Goal: Information Seeking & Learning: Learn about a topic

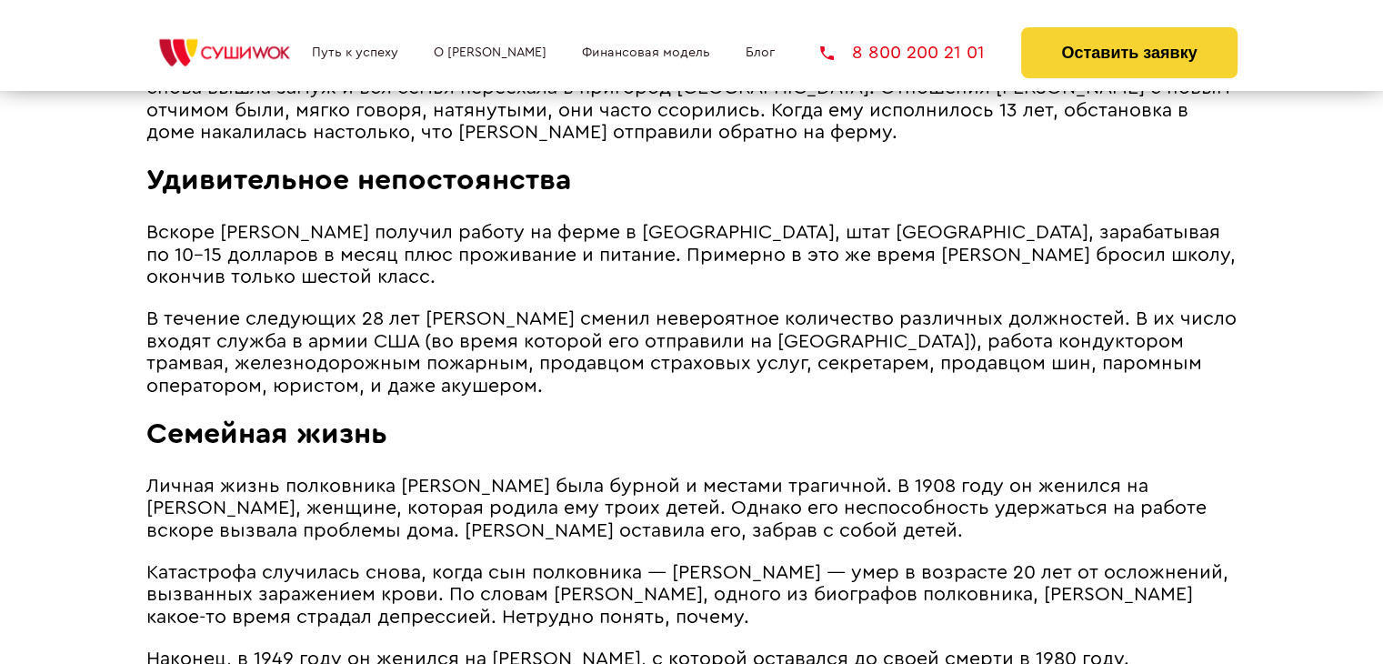
scroll to position [1660, 0]
click at [1004, 476] on span "Личная жизнь полковника [PERSON_NAME] была бурной и местами трагичной. В 1908 г…" at bounding box center [676, 508] width 1061 height 64
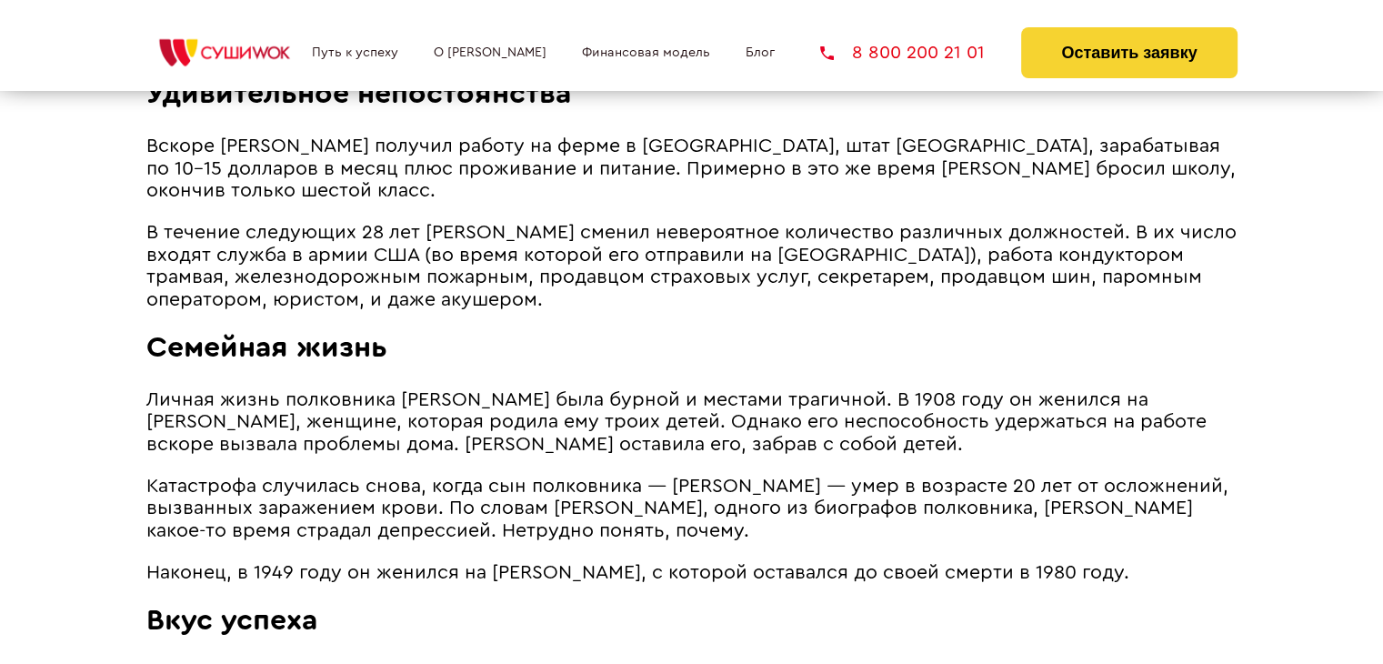
scroll to position [1744, 0]
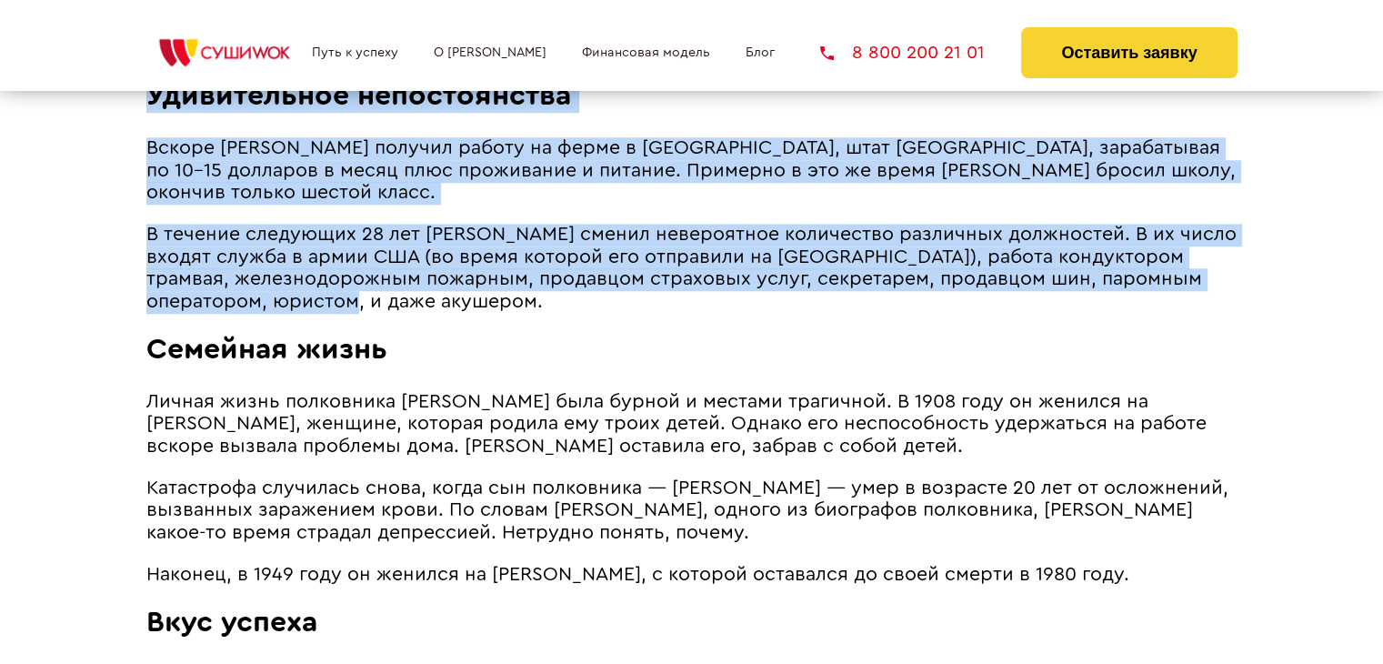
drag, startPoint x: 142, startPoint y: 228, endPoint x: 426, endPoint y: 303, distance: 293.4
click at [426, 303] on p "В течение следующих 28 лет [PERSON_NAME] сменил невероятное количество различны…" at bounding box center [691, 268] width 1091 height 89
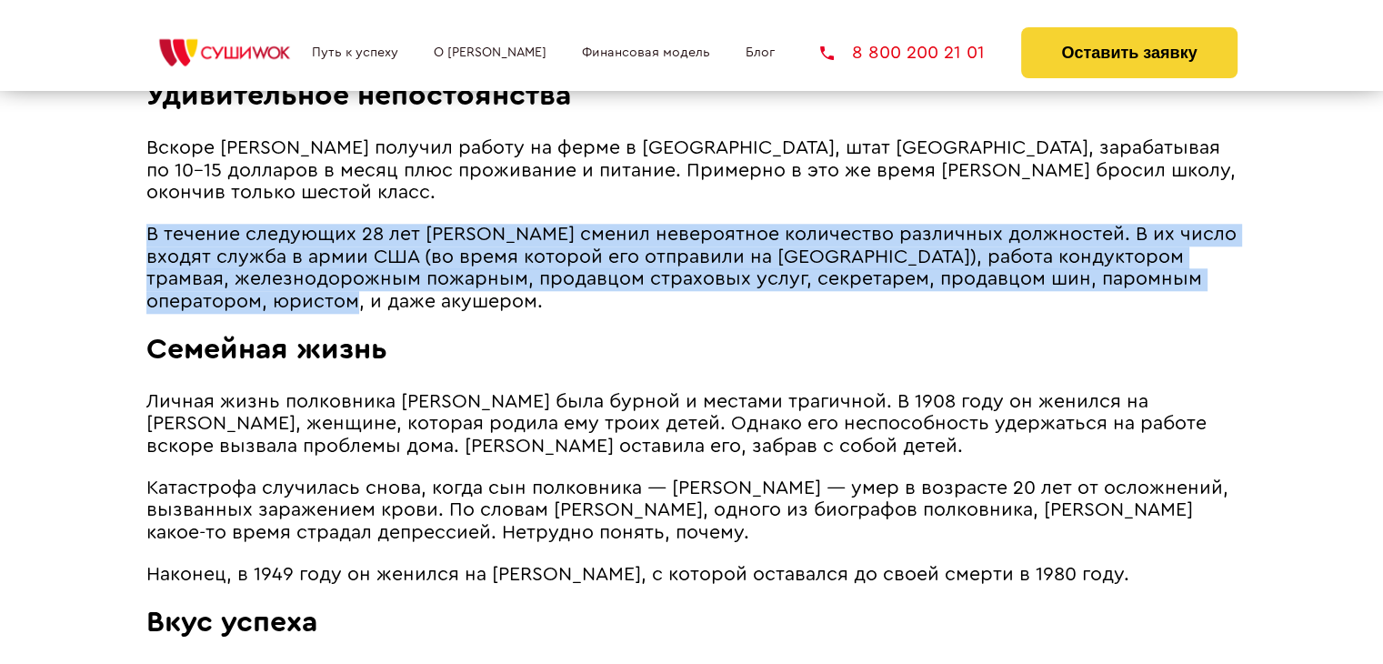
drag, startPoint x: 426, startPoint y: 303, endPoint x: 149, endPoint y: 238, distance: 283.9
click at [149, 238] on p "В течение следующих 28 лет [PERSON_NAME] сменил невероятное количество различны…" at bounding box center [691, 268] width 1091 height 89
copy span "В течение следующих 28 лет [PERSON_NAME] сменил невероятное количество различны…"
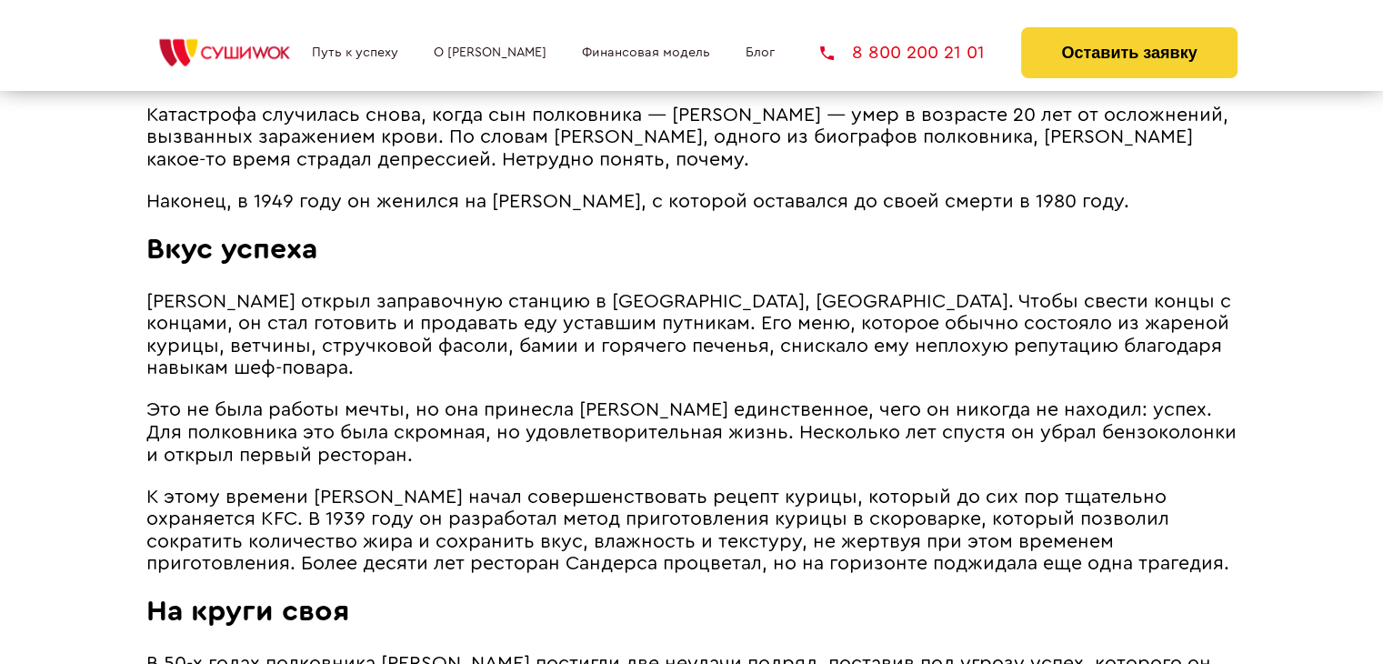
scroll to position [2117, 0]
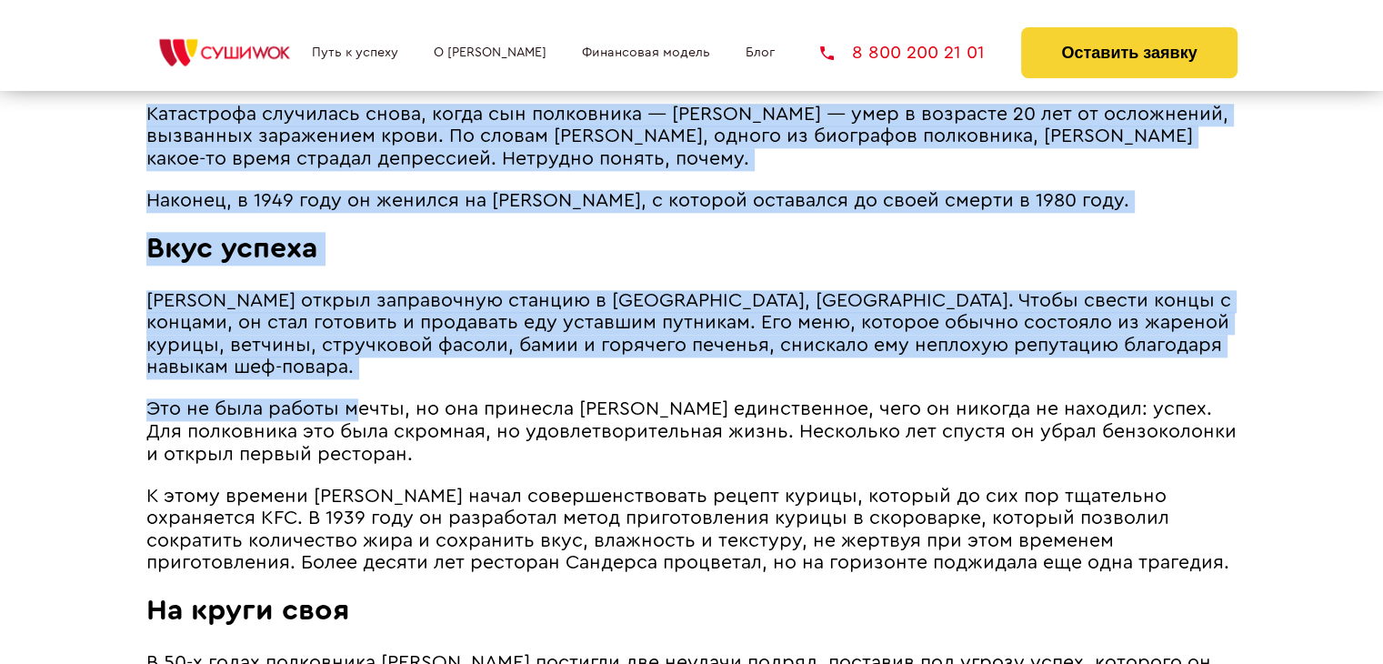
drag, startPoint x: 144, startPoint y: 297, endPoint x: 354, endPoint y: 407, distance: 237.2
click at [354, 407] on span "Это не была работы мечты, но она принесла [PERSON_NAME] единственное, чего он н…" at bounding box center [691, 431] width 1091 height 64
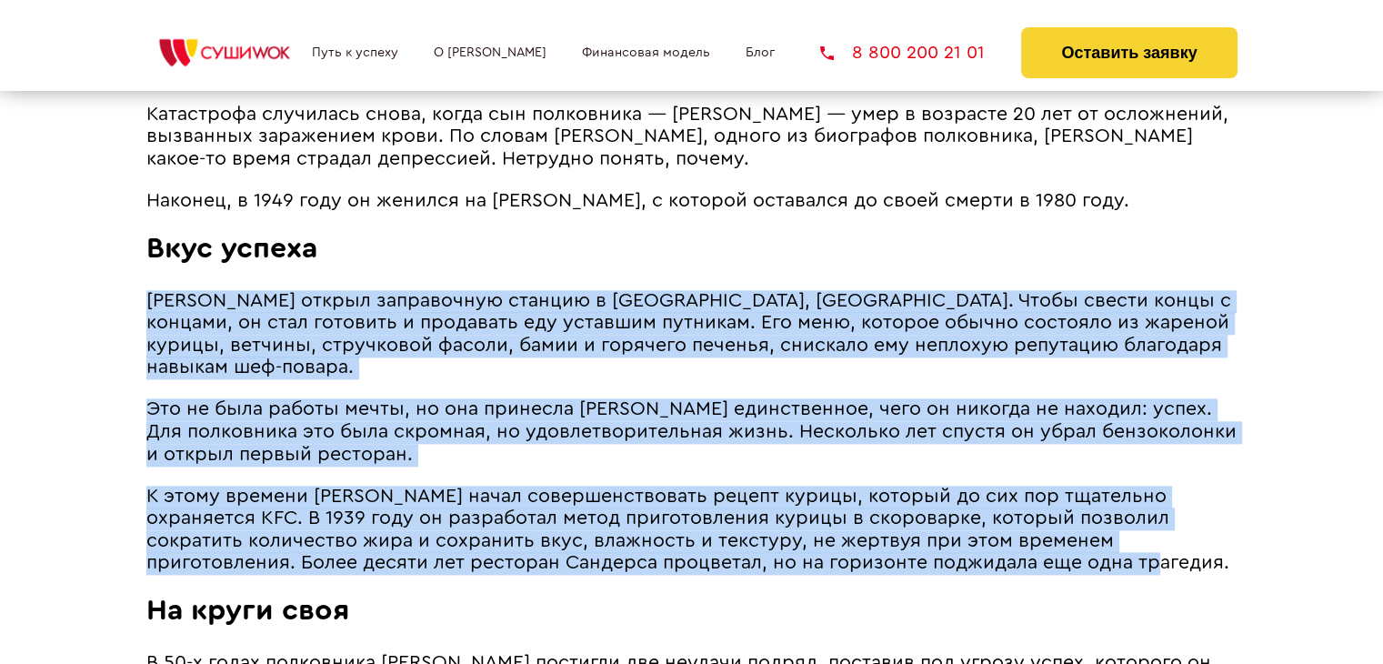
drag, startPoint x: 1006, startPoint y: 562, endPoint x: 148, endPoint y: 288, distance: 900.3
copy article "Loremipsu Dolorsi ametco adipiscinge seddoei ​​t Incidid, Utlabore. Etdol magna…"
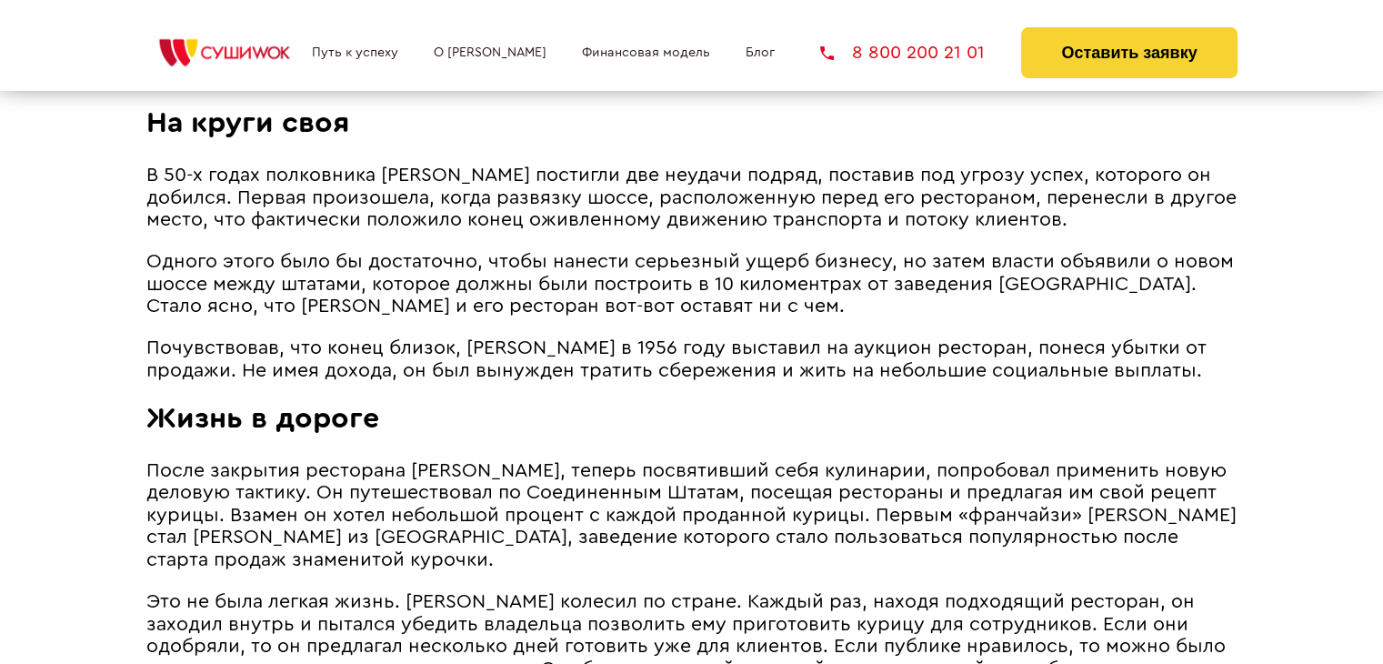
scroll to position [2605, 0]
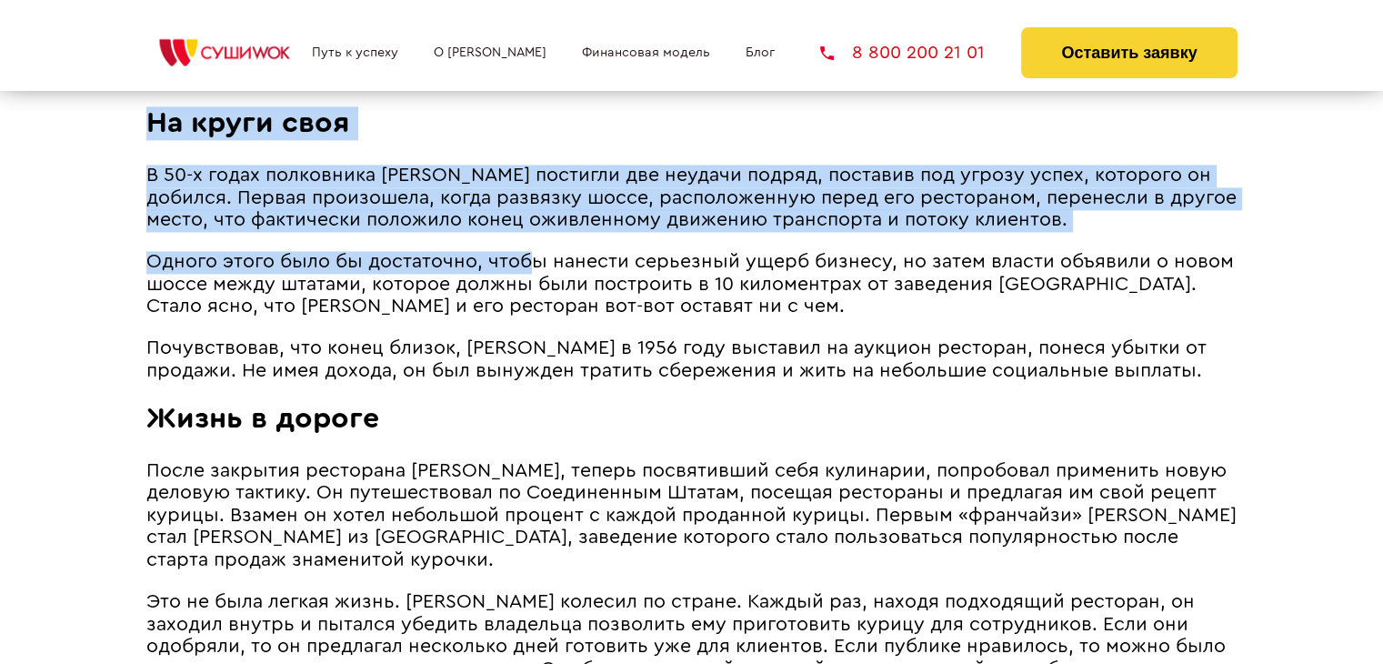
drag, startPoint x: 142, startPoint y: 168, endPoint x: 530, endPoint y: 253, distance: 397.5
click at [530, 253] on span "Одного этого было бы достаточно, чтобы нанести серьезный ущерб бизнесу, но зате…" at bounding box center [690, 284] width 1088 height 64
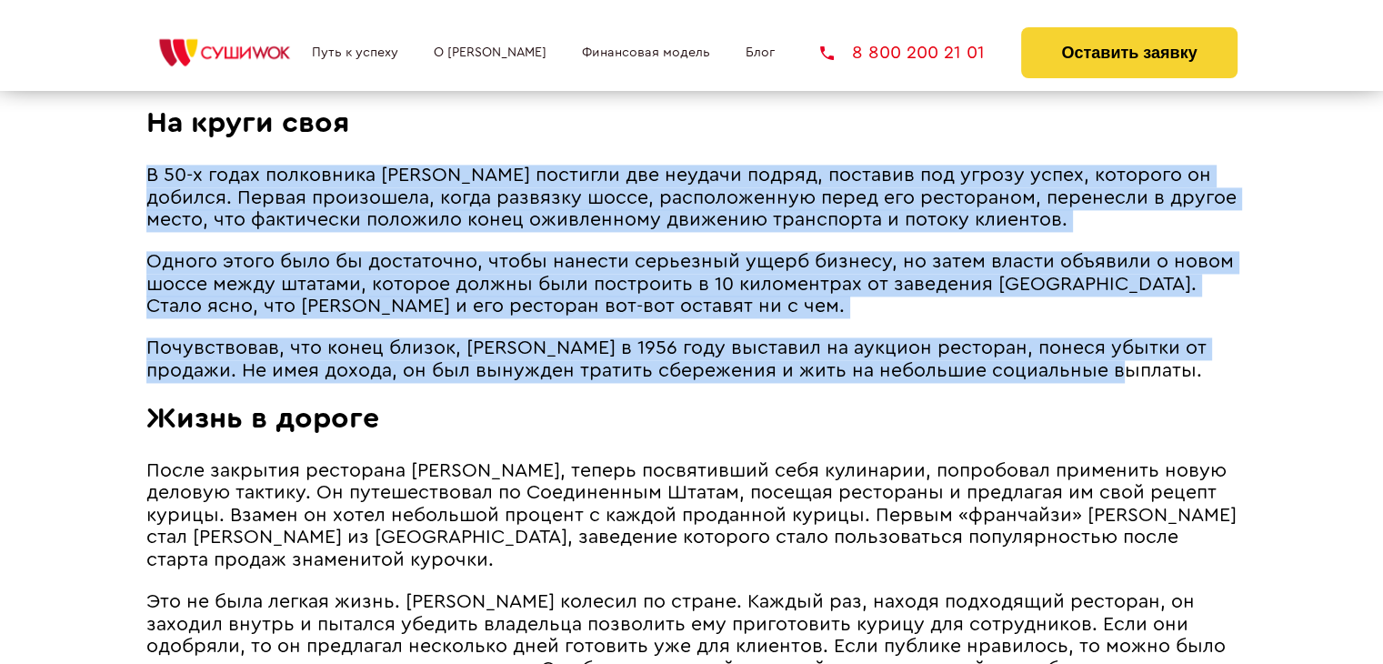
drag, startPoint x: 1093, startPoint y: 373, endPoint x: 149, endPoint y: 181, distance: 963.4
click at [149, 181] on article "Улыбающееся лицо полковника [PERSON_NAME] стало иконой многомиллиардной индустр…" at bounding box center [691, 339] width 1091 height 3545
copy article "L 51-i dolor sitametcon Adipisci elitsedd eiu tempori utlabo, etdolore mag aliq…"
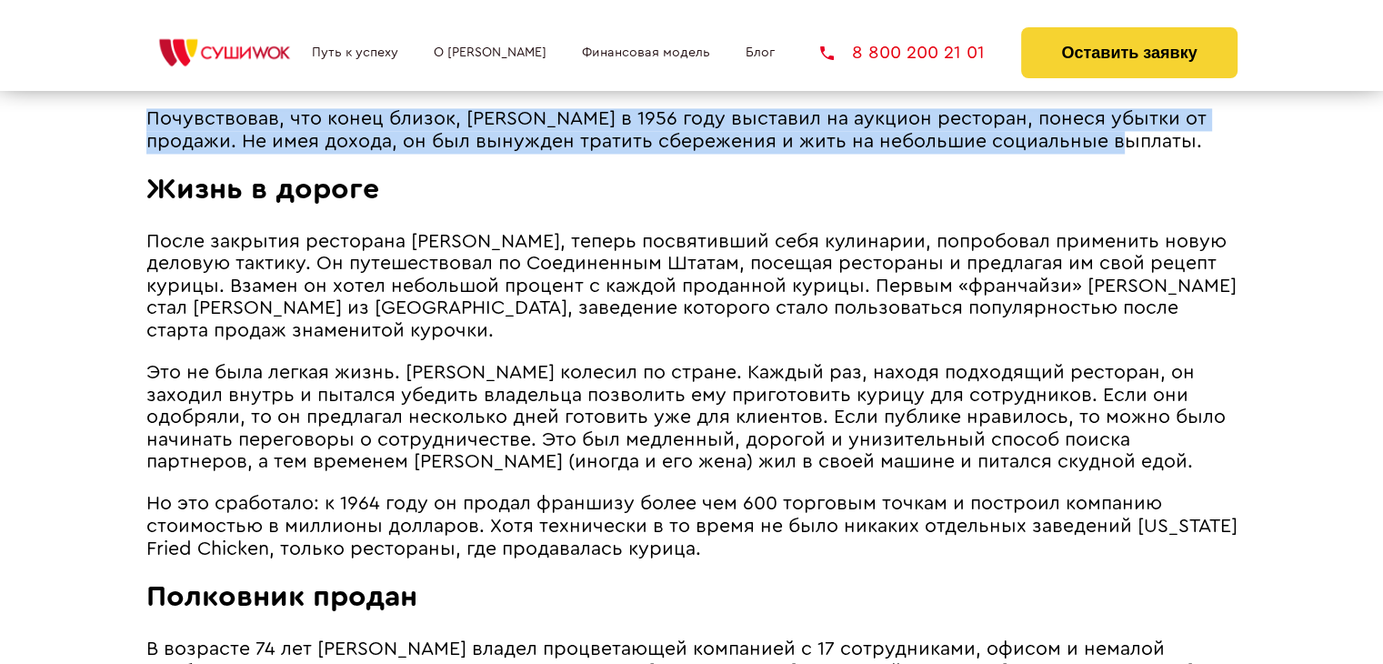
scroll to position [2834, 0]
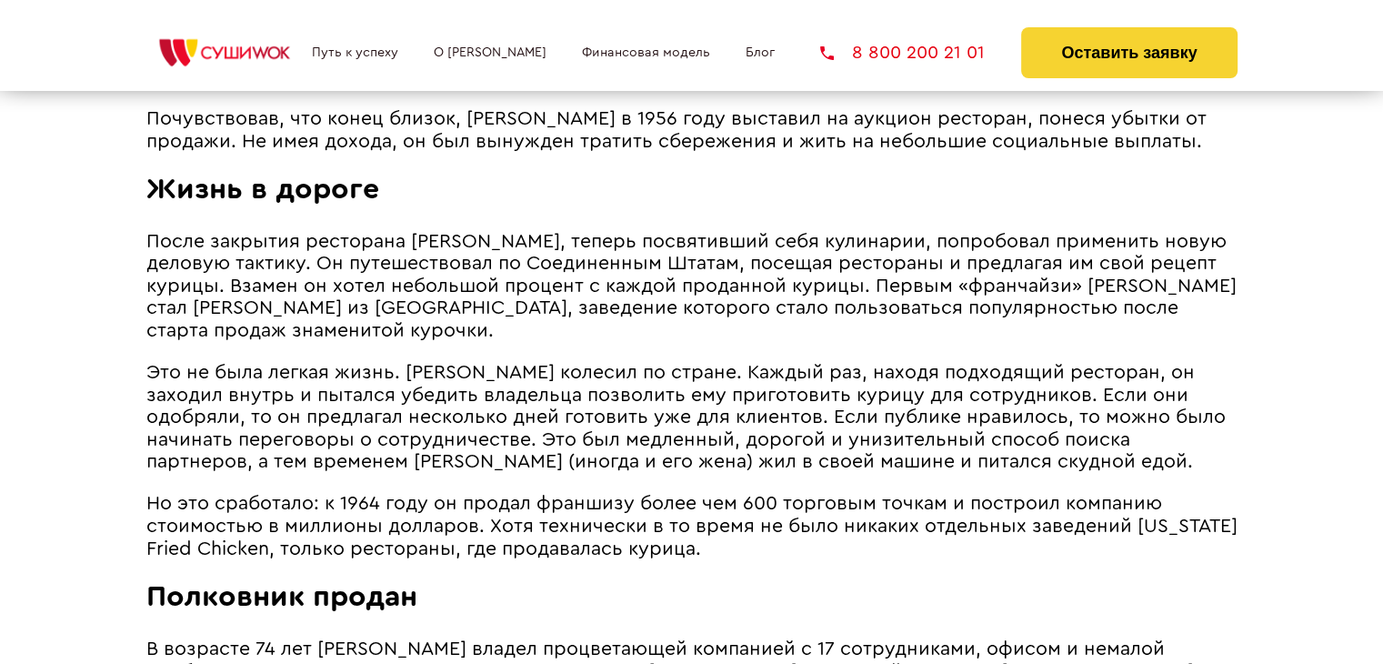
click at [146, 240] on span "После закрытия ресторана [PERSON_NAME], теперь посвятивший себя кулинарии, попр…" at bounding box center [691, 286] width 1091 height 108
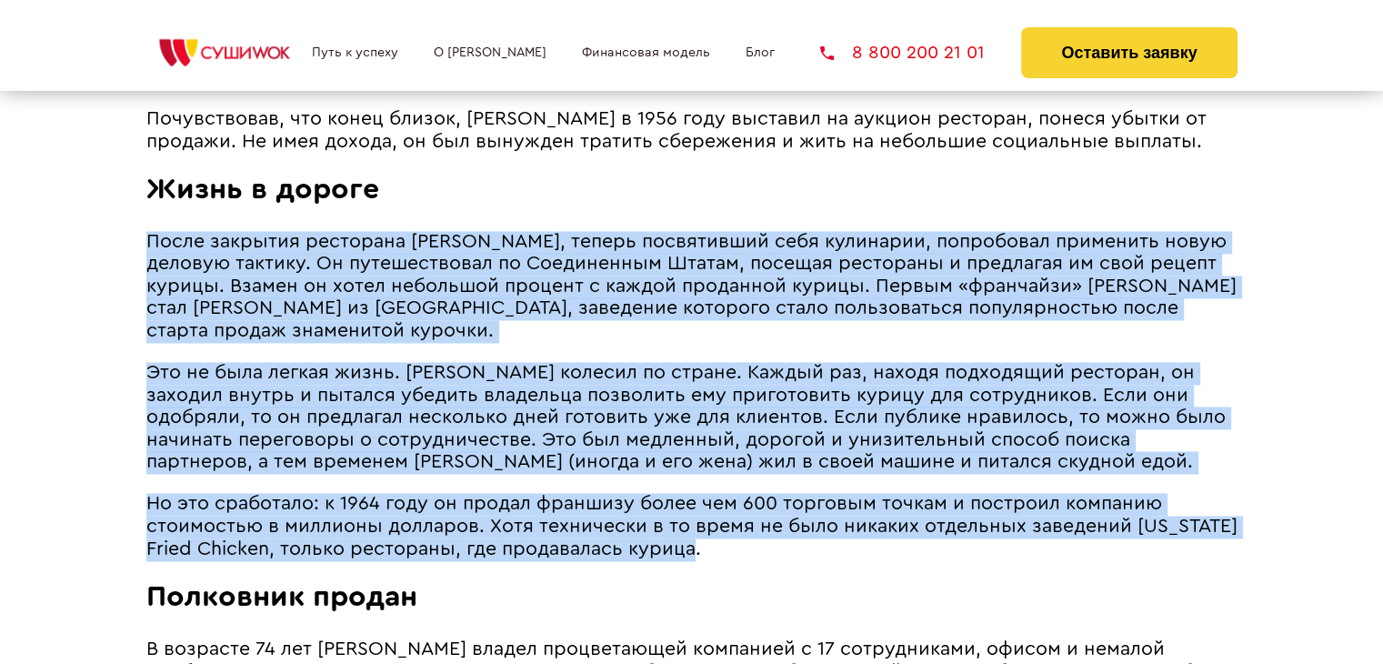
drag, startPoint x: 147, startPoint y: 240, endPoint x: 719, endPoint y: 547, distance: 648.2
click at [719, 547] on article "Улыбающееся лицо полковника [PERSON_NAME] стало иконой многомиллиардной индустр…" at bounding box center [691, 109] width 1091 height 3545
copy article "Lorem ipsumdol sitametco adipiscin Elitsed, doeius temporincid utla etdolorem, …"
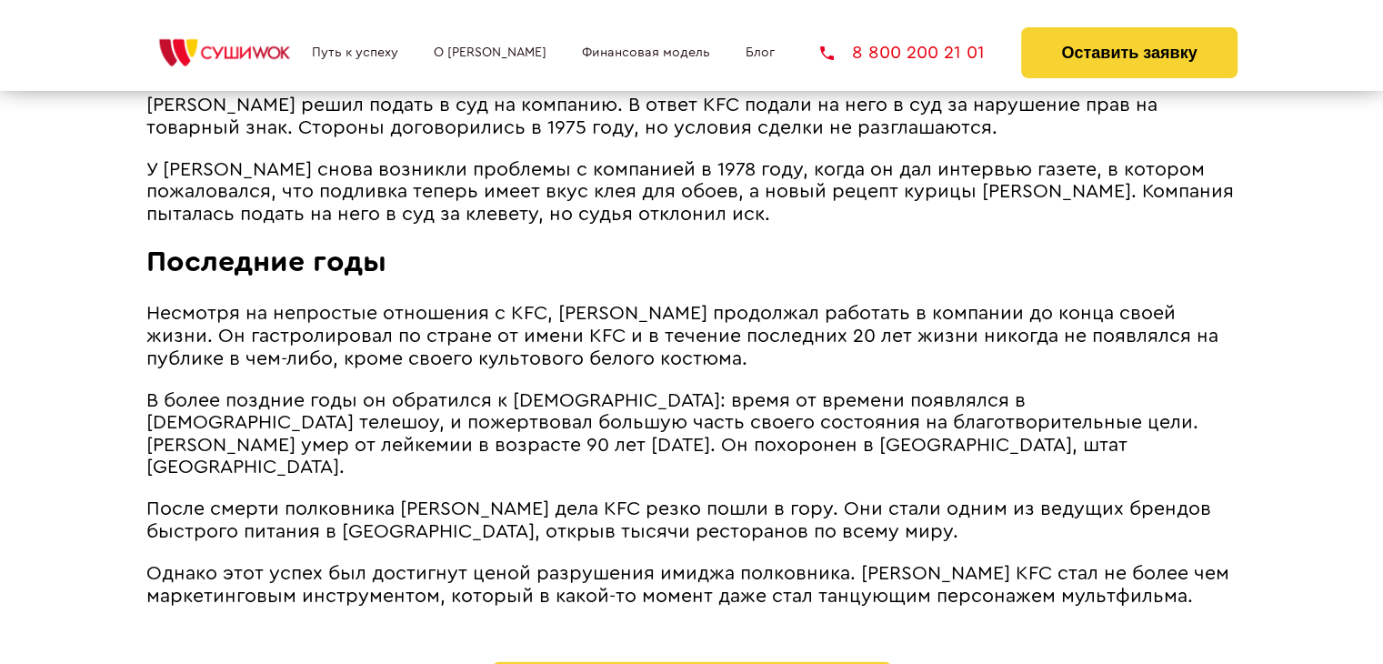
scroll to position [4111, 0]
